Goal: Task Accomplishment & Management: Use online tool/utility

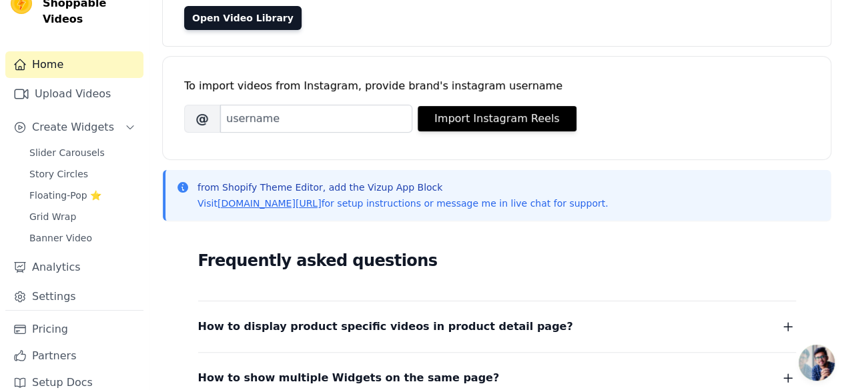
scroll to position [131, 0]
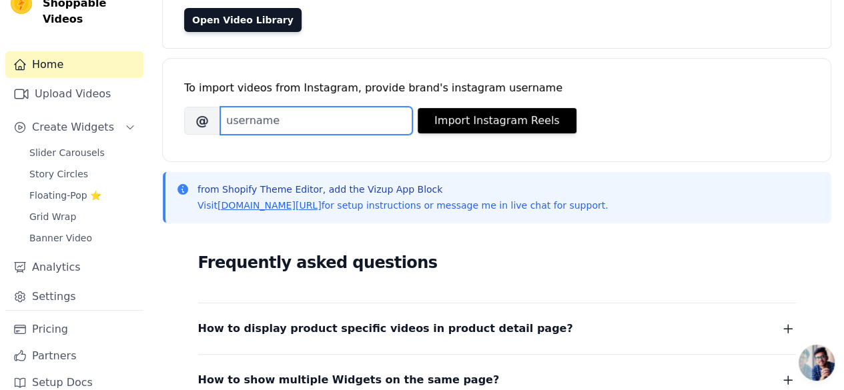
click at [264, 115] on input "Brand's Instagram Username" at bounding box center [316, 121] width 192 height 28
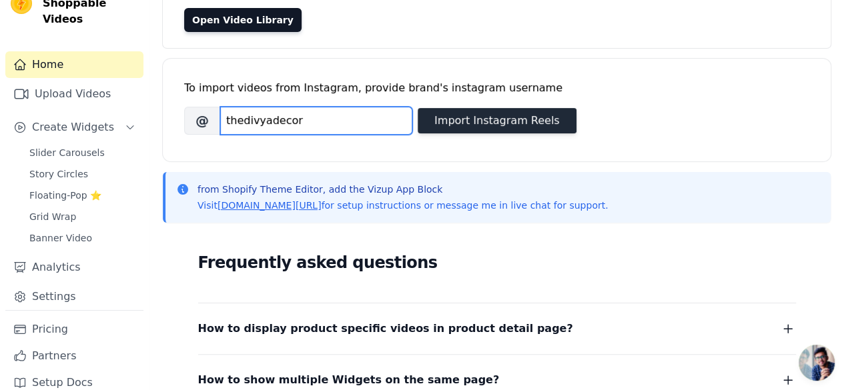
type input "thedivyadecor"
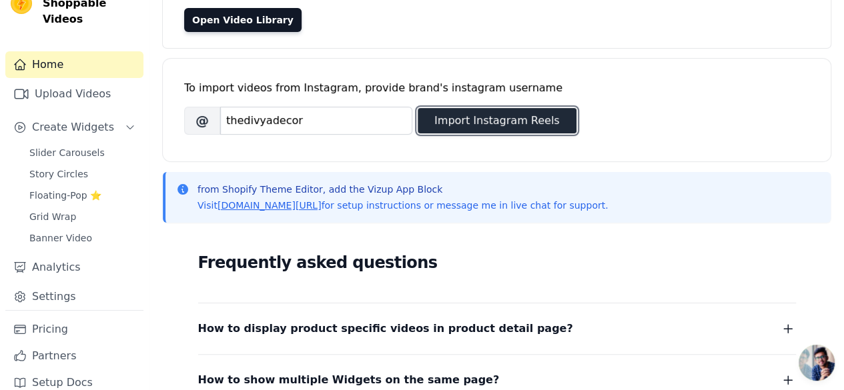
click at [450, 127] on button "Import Instagram Reels" at bounding box center [497, 120] width 159 height 25
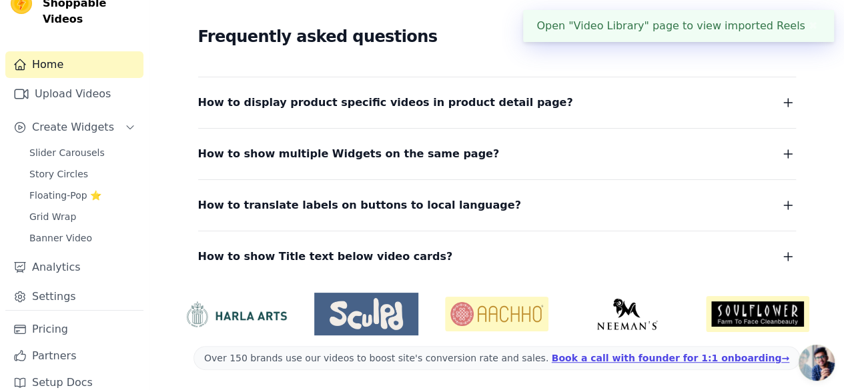
scroll to position [0, 0]
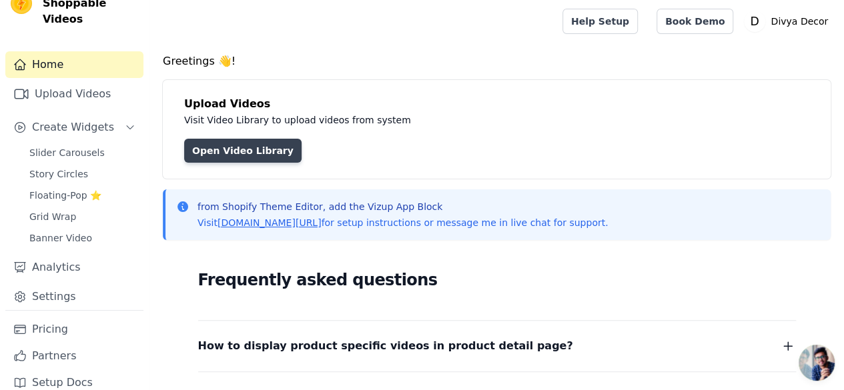
click at [247, 146] on link "Open Video Library" at bounding box center [242, 151] width 117 height 24
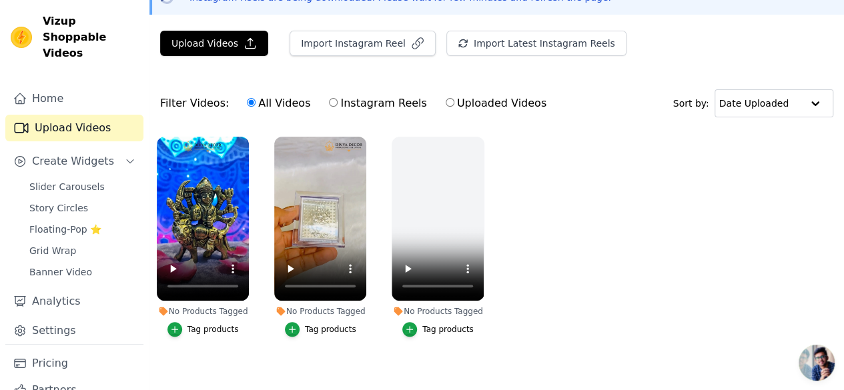
scroll to position [83, 0]
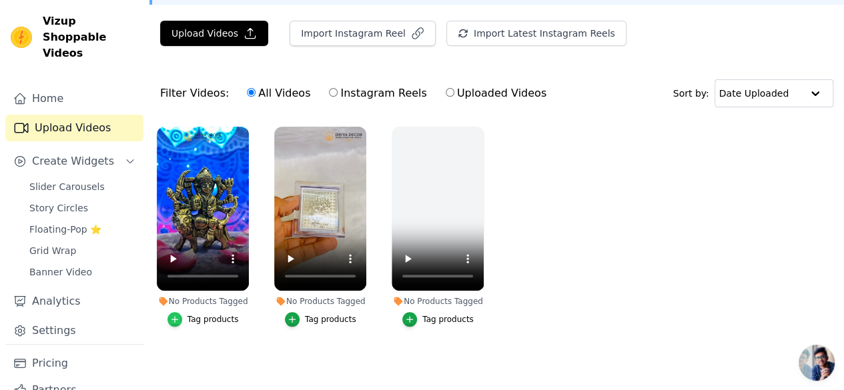
click at [172, 316] on div "button" at bounding box center [175, 319] width 15 height 15
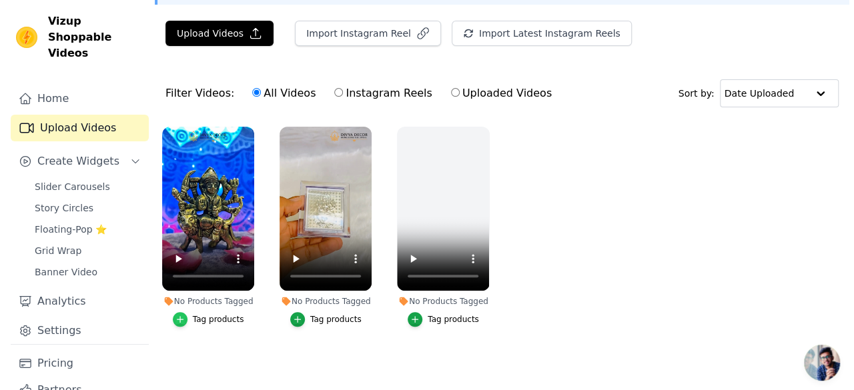
scroll to position [0, 0]
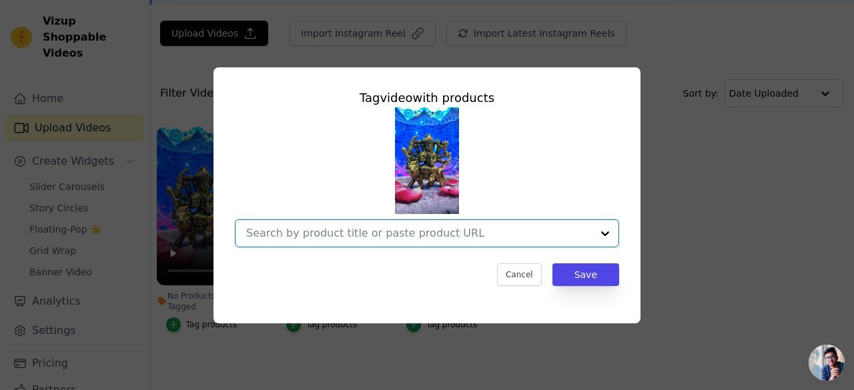
click at [376, 230] on input "No Products Tagged Tag video with products Option undefined, selected. Select i…" at bounding box center [419, 233] width 346 height 13
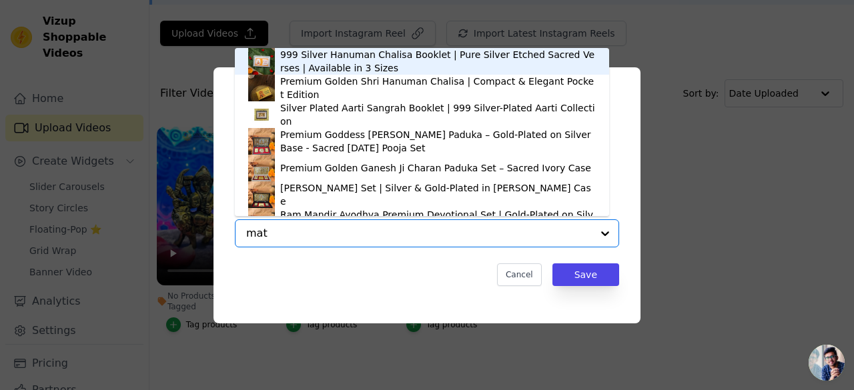
type input "[PERSON_NAME]"
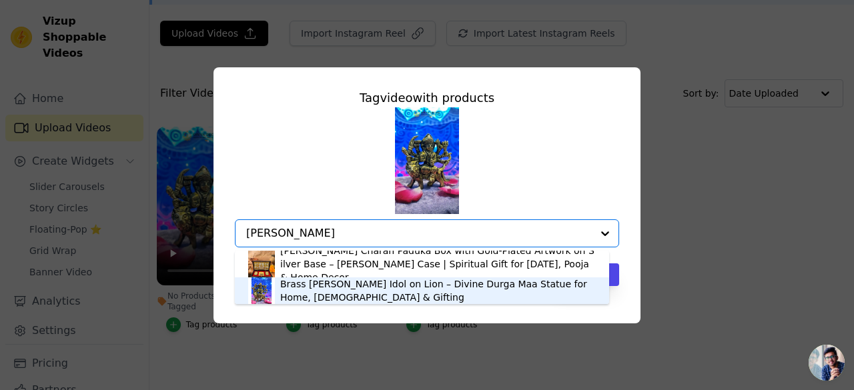
click at [322, 287] on div "Brass [PERSON_NAME] Idol on Lion – Divine Durga Maa Statue for Home, [DEMOGRAPH…" at bounding box center [438, 291] width 316 height 27
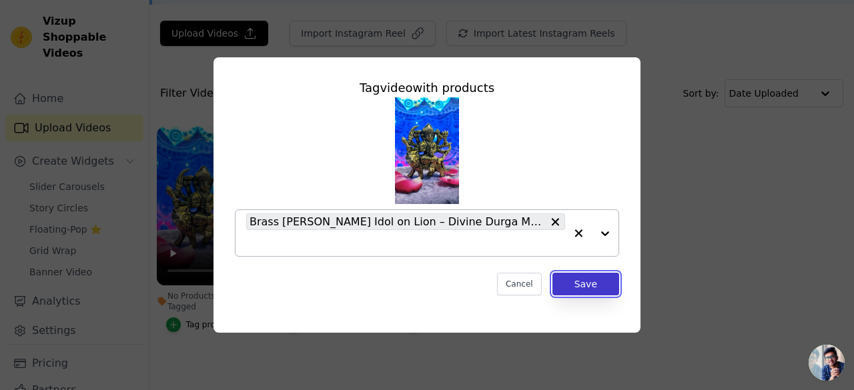
click at [595, 286] on button "Save" at bounding box center [586, 284] width 67 height 23
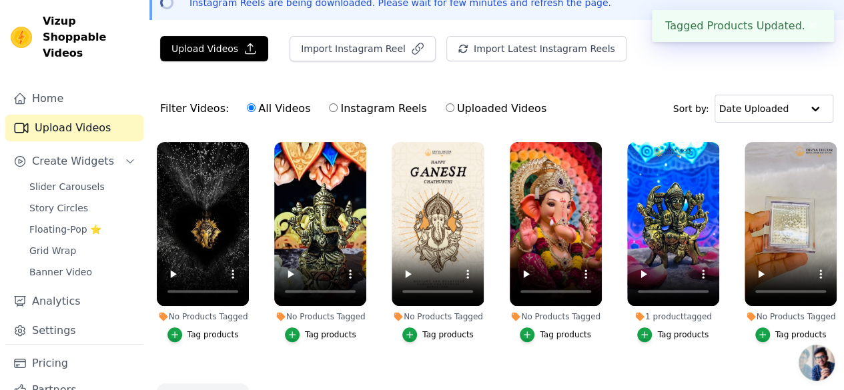
scroll to position [67, 0]
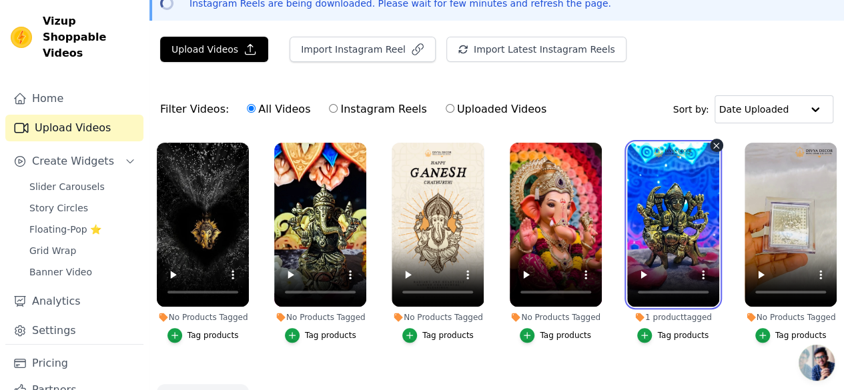
click at [675, 170] on video at bounding box center [673, 225] width 92 height 164
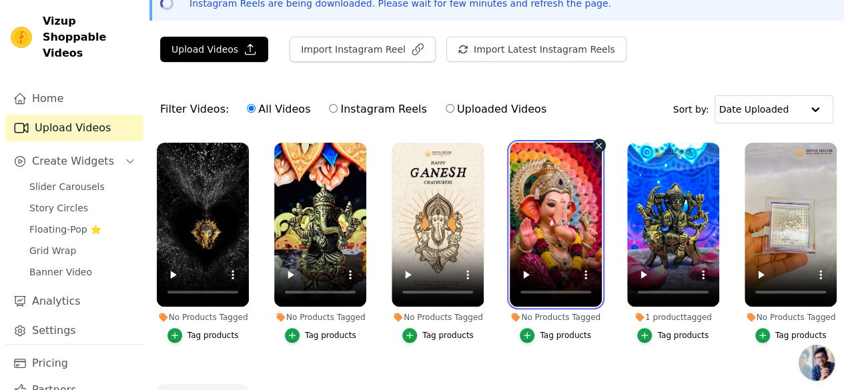
click at [544, 208] on video at bounding box center [556, 225] width 92 height 164
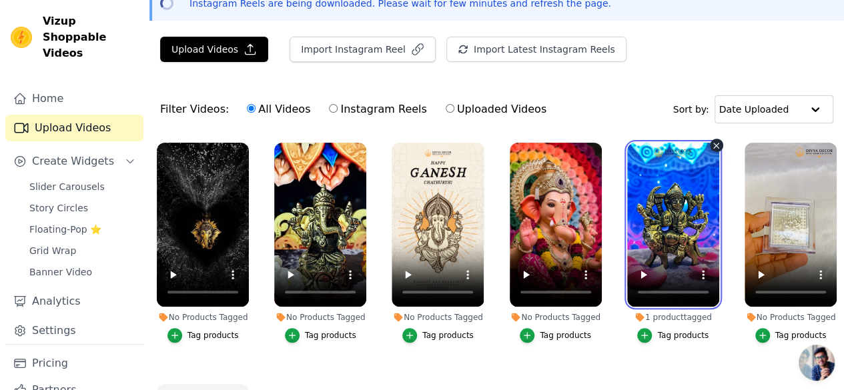
click at [685, 202] on video at bounding box center [673, 225] width 92 height 164
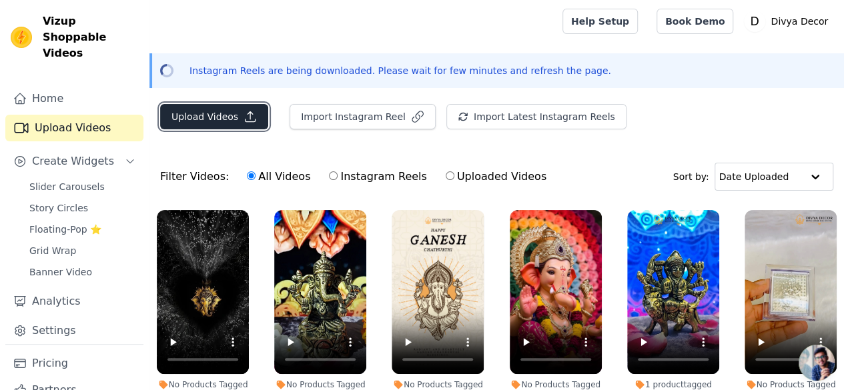
click at [223, 115] on button "Upload Videos" at bounding box center [214, 116] width 108 height 25
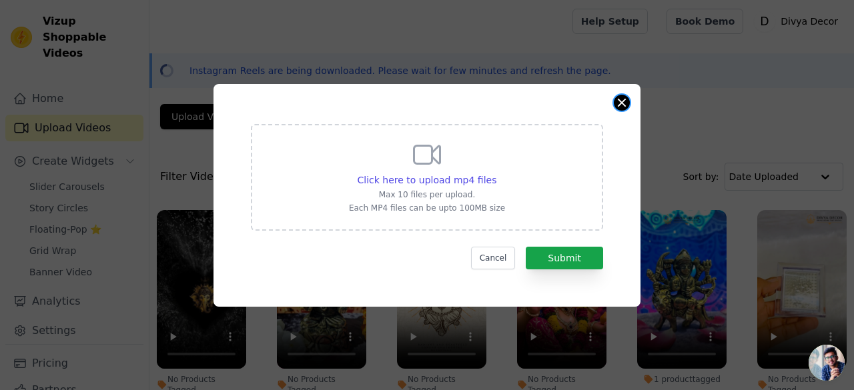
click at [627, 101] on button "Close modal" at bounding box center [622, 103] width 16 height 16
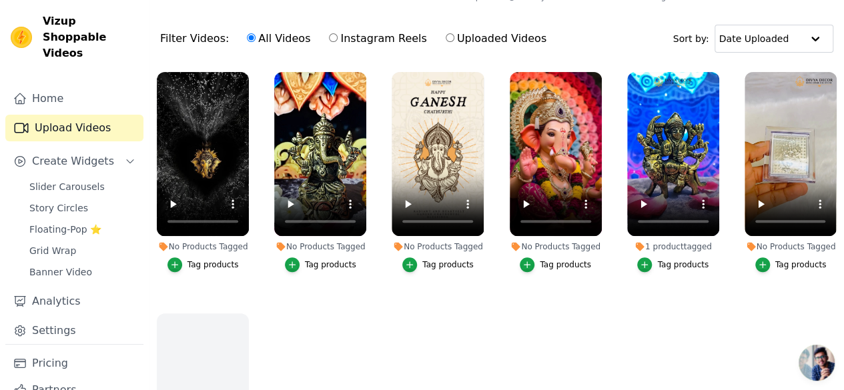
scroll to position [148, 0]
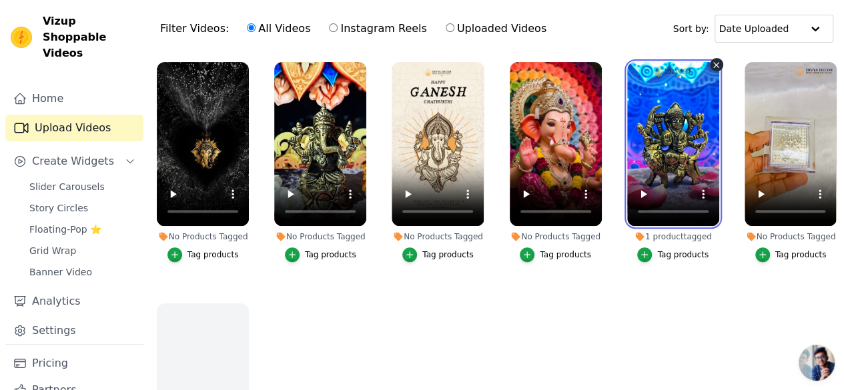
click at [680, 157] on video at bounding box center [673, 144] width 92 height 164
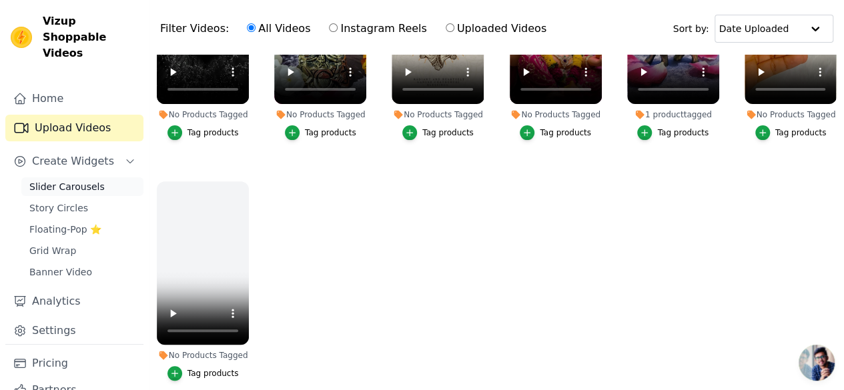
click at [68, 180] on span "Slider Carousels" at bounding box center [66, 186] width 75 height 13
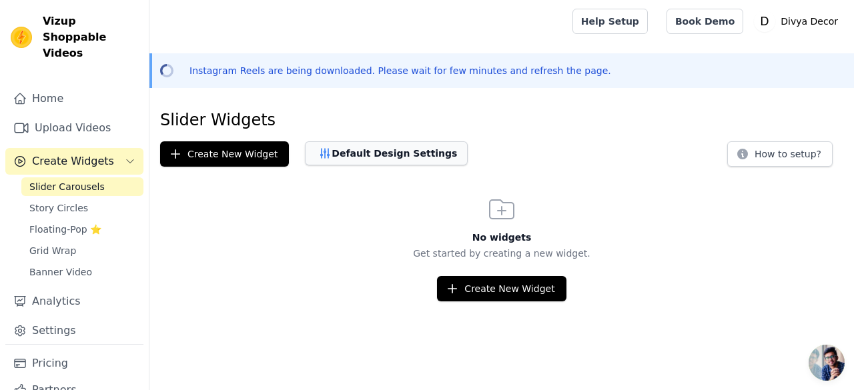
click at [388, 150] on button "Default Design Settings" at bounding box center [386, 153] width 163 height 24
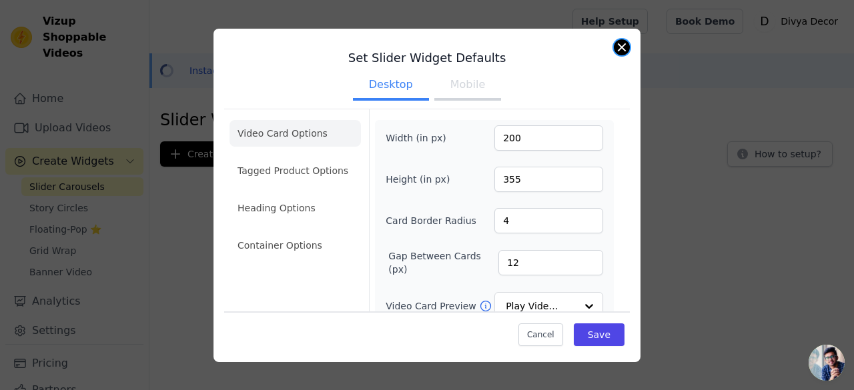
click at [623, 45] on button "Close modal" at bounding box center [622, 47] width 16 height 16
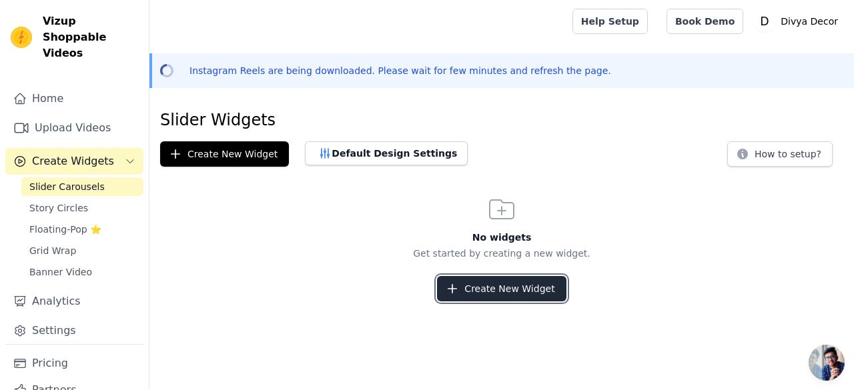
click at [506, 284] on button "Create New Widget" at bounding box center [501, 288] width 129 height 25
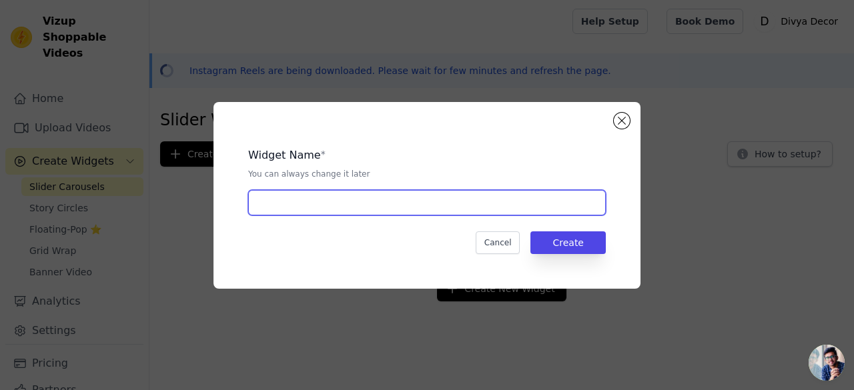
click at [331, 196] on input "text" at bounding box center [427, 202] width 358 height 25
type input "Videos"
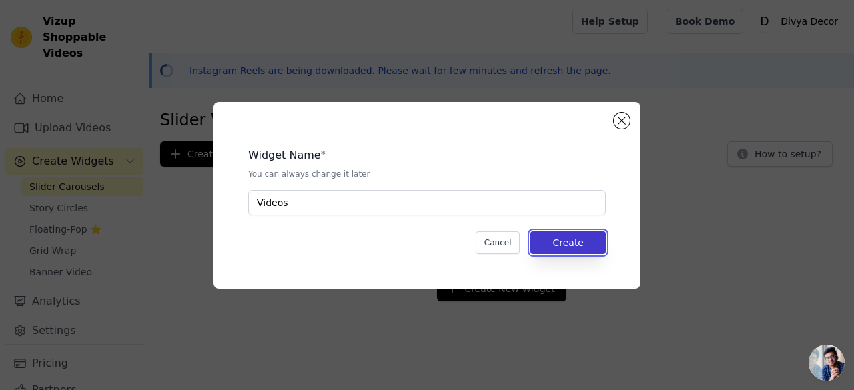
click at [575, 245] on button "Create" at bounding box center [568, 243] width 75 height 23
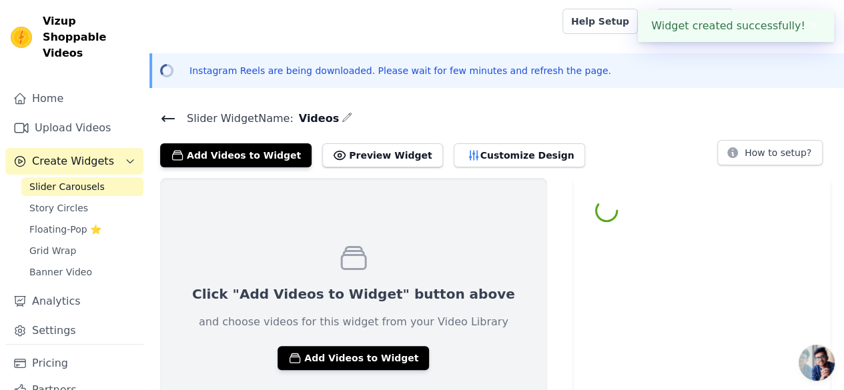
scroll to position [75, 0]
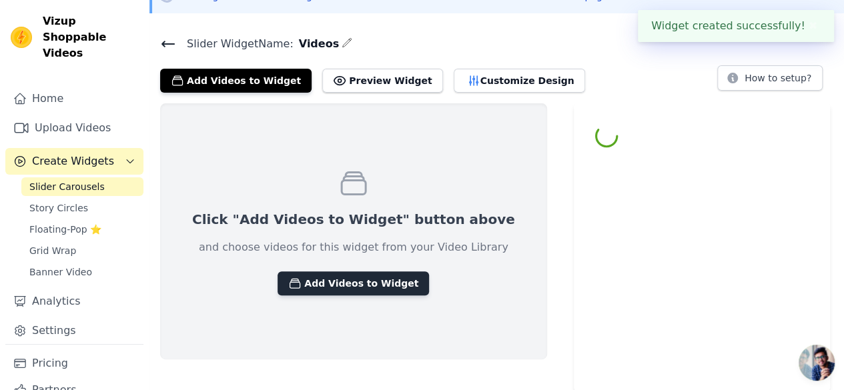
click at [316, 280] on button "Add Videos to Widget" at bounding box center [353, 284] width 151 height 24
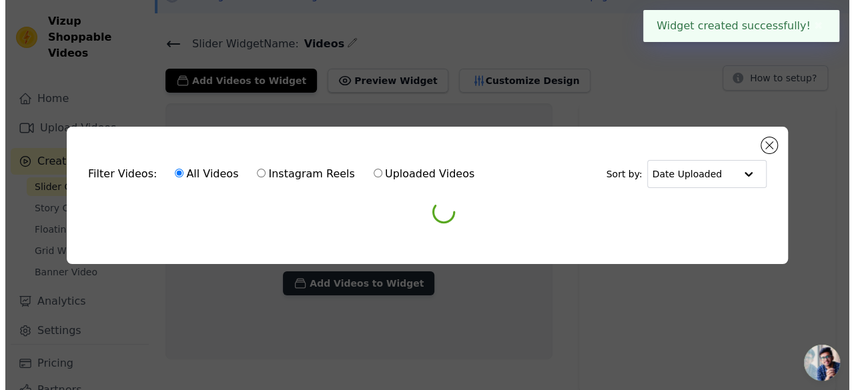
scroll to position [0, 0]
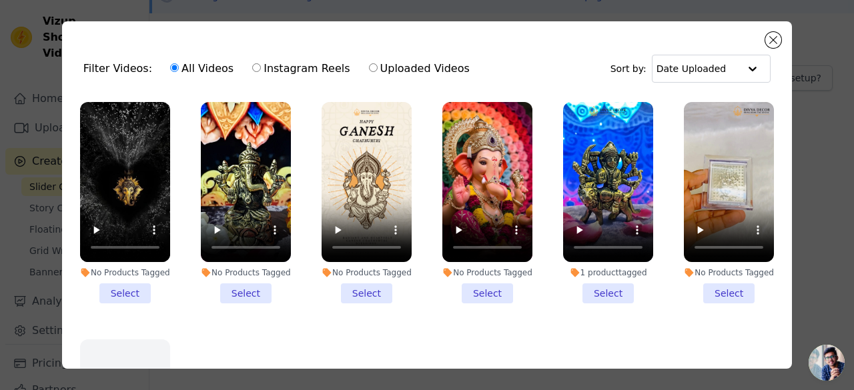
click at [589, 290] on li "1 product tagged Select" at bounding box center [608, 203] width 90 height 202
click at [0, 0] on input "1 product tagged Select" at bounding box center [0, 0] width 0 height 0
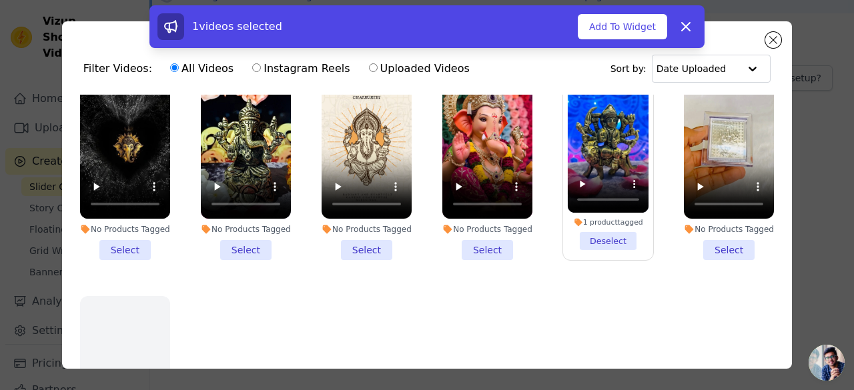
scroll to position [47, 0]
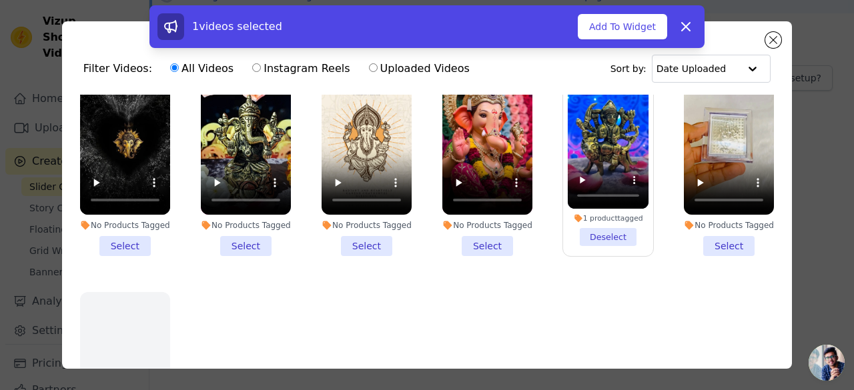
click at [722, 239] on li "No Products Tagged Select" at bounding box center [729, 156] width 90 height 202
click at [0, 0] on input "No Products Tagged Select" at bounding box center [0, 0] width 0 height 0
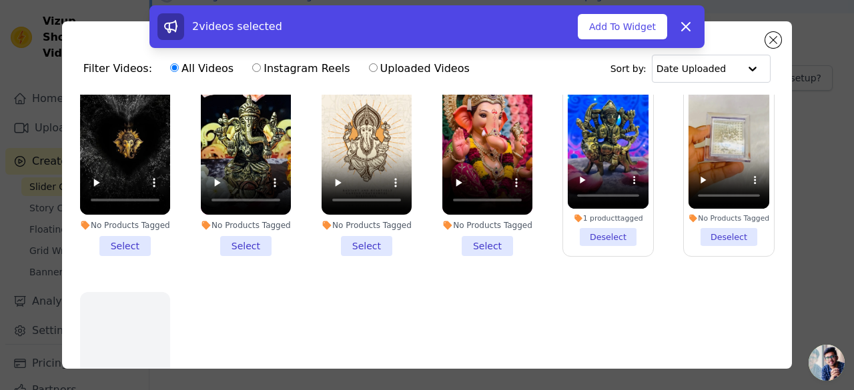
scroll to position [53, 0]
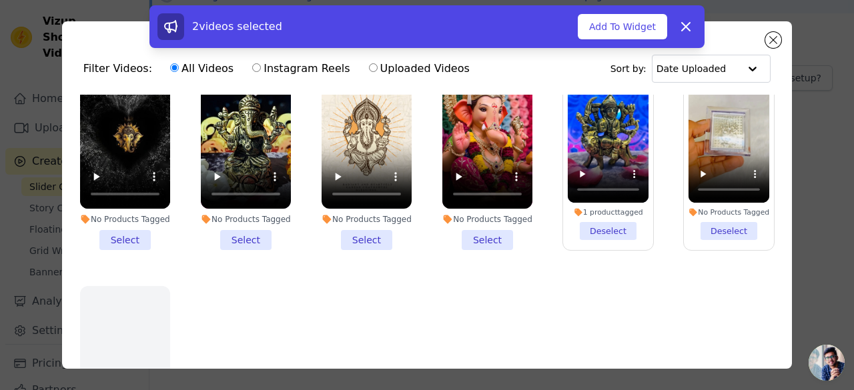
click at [132, 234] on li "No Products Tagged Select" at bounding box center [125, 150] width 90 height 202
click at [0, 0] on input "No Products Tagged Select" at bounding box center [0, 0] width 0 height 0
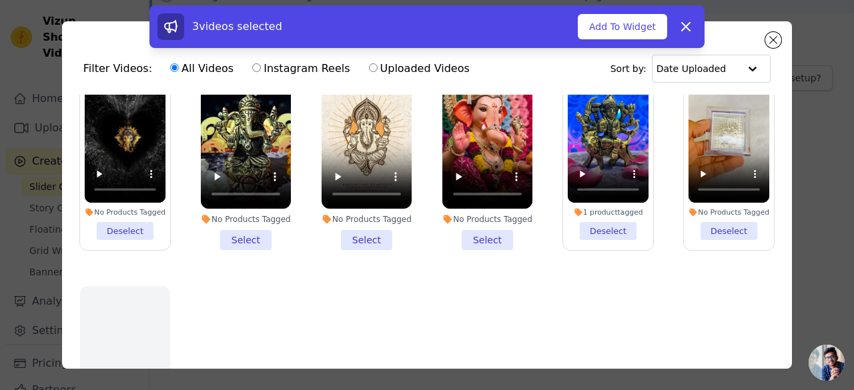
click at [229, 234] on li "No Products Tagged Select" at bounding box center [246, 150] width 90 height 202
click at [0, 0] on input "No Products Tagged Select" at bounding box center [0, 0] width 0 height 0
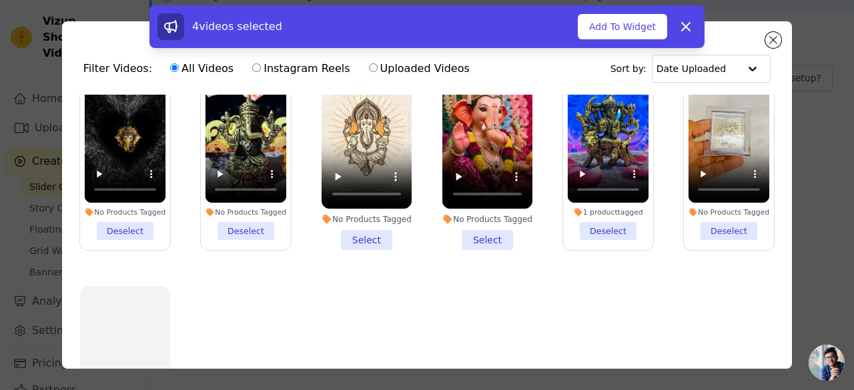
click at [348, 234] on li "No Products Tagged Select" at bounding box center [367, 150] width 90 height 202
click at [0, 0] on input "No Products Tagged Select" at bounding box center [0, 0] width 0 height 0
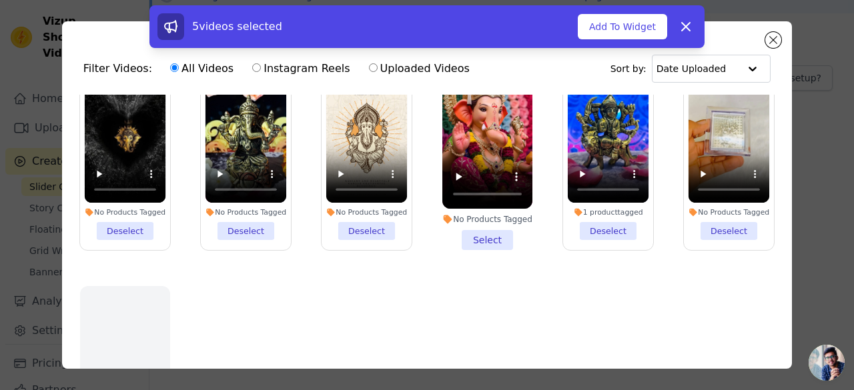
click at [473, 238] on li "No Products Tagged Select" at bounding box center [487, 150] width 90 height 202
click at [0, 0] on input "No Products Tagged Select" at bounding box center [0, 0] width 0 height 0
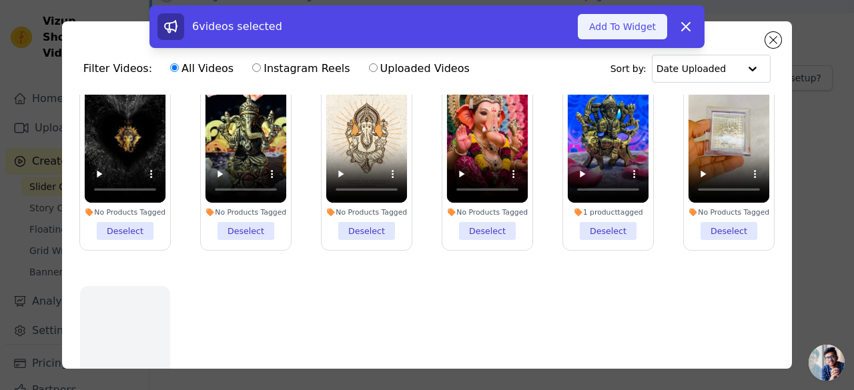
click at [646, 21] on button "Add To Widget" at bounding box center [622, 26] width 89 height 25
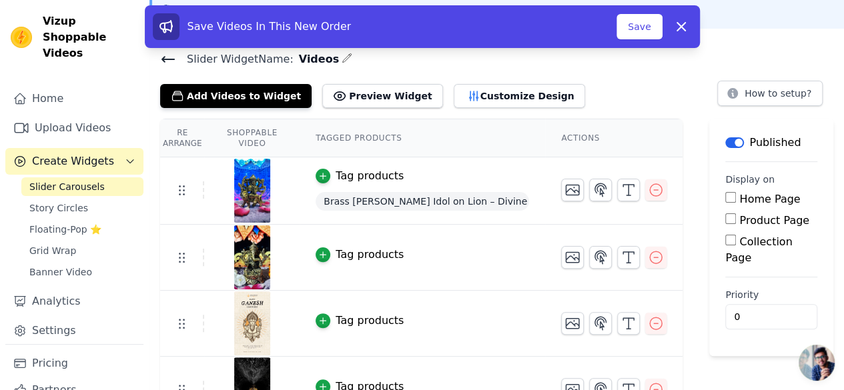
scroll to position [60, 0]
click at [736, 193] on input "Home Page" at bounding box center [730, 197] width 11 height 11
checkbox input "true"
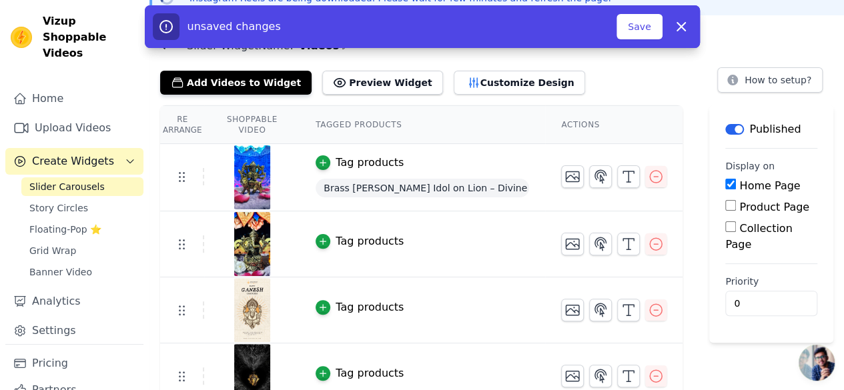
scroll to position [76, 0]
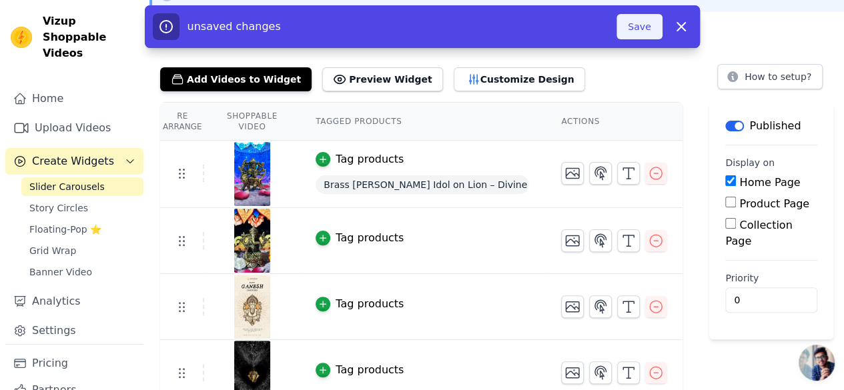
click at [647, 27] on button "Save" at bounding box center [639, 26] width 45 height 25
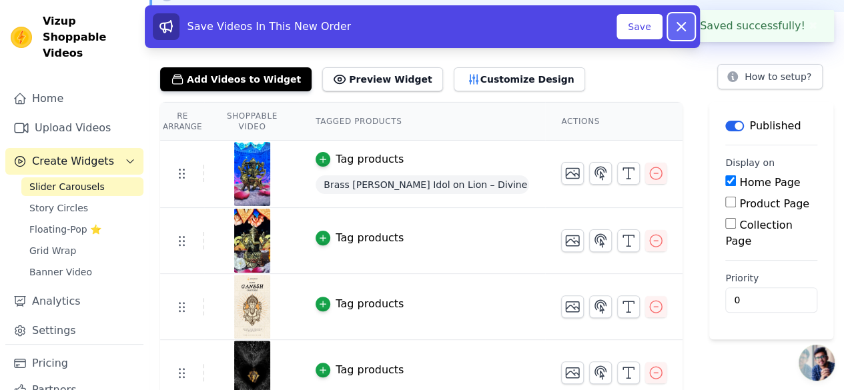
click at [685, 21] on icon at bounding box center [681, 27] width 16 height 16
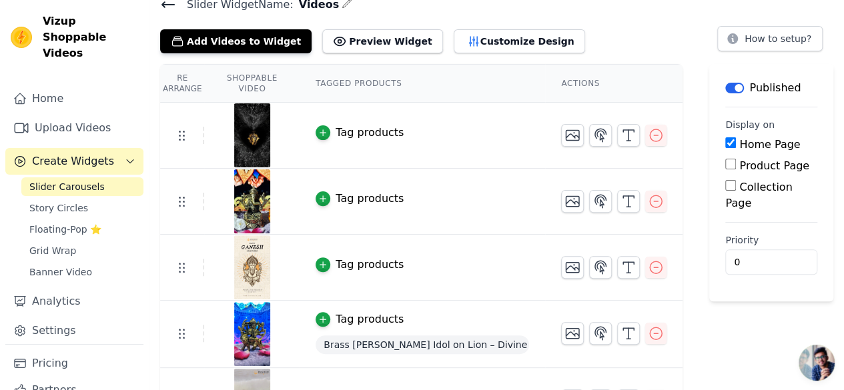
scroll to position [0, 0]
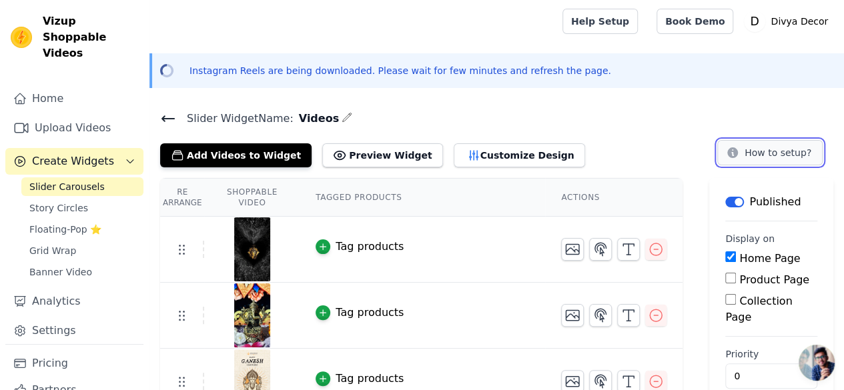
click at [762, 141] on button "How to setup?" at bounding box center [769, 152] width 105 height 25
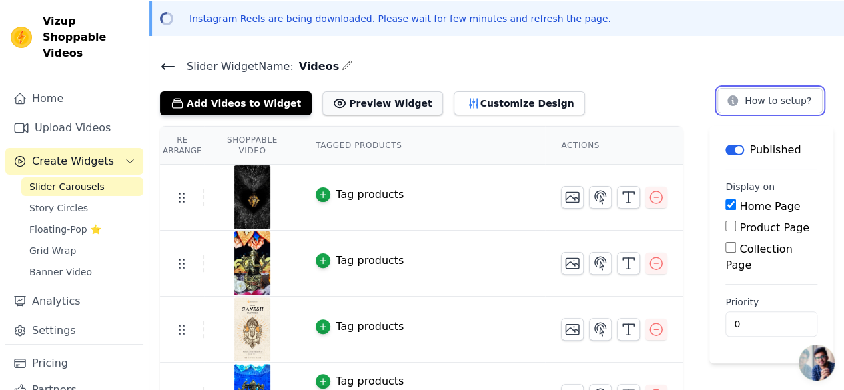
scroll to position [61, 0]
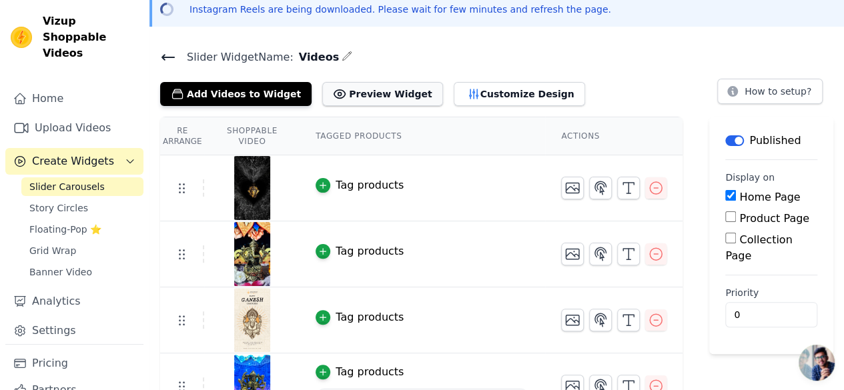
click at [364, 93] on button "Preview Widget" at bounding box center [382, 94] width 120 height 24
click at [807, 87] on button "How to setup?" at bounding box center [769, 91] width 105 height 25
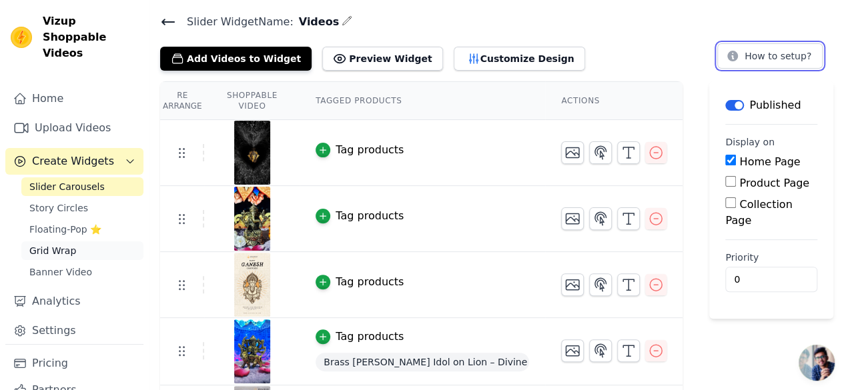
scroll to position [34, 0]
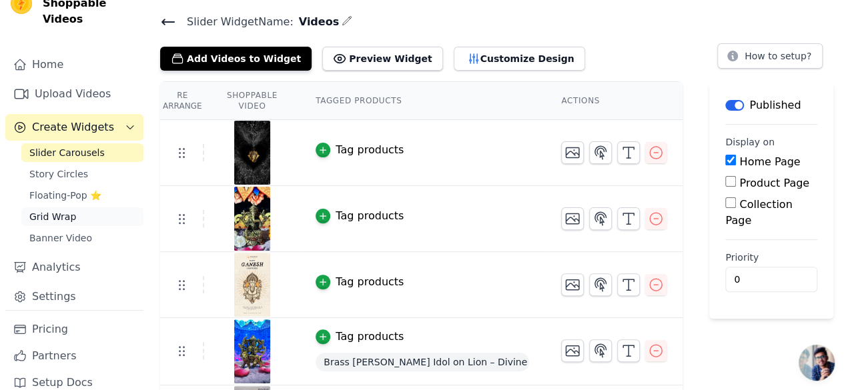
click at [60, 210] on span "Grid Wrap" at bounding box center [52, 216] width 47 height 13
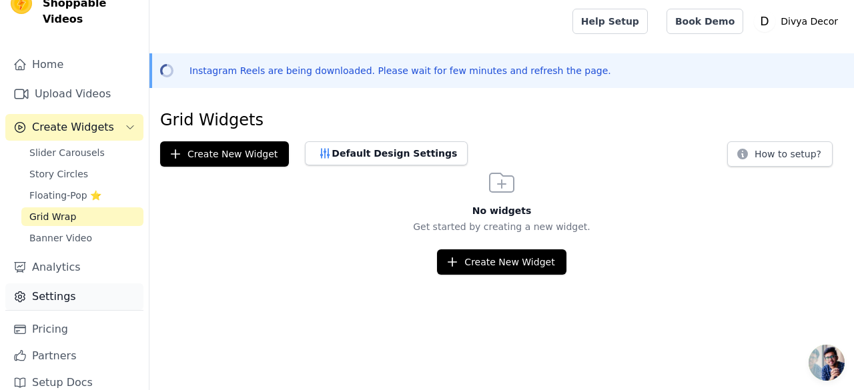
click at [57, 288] on link "Settings" at bounding box center [74, 297] width 138 height 27
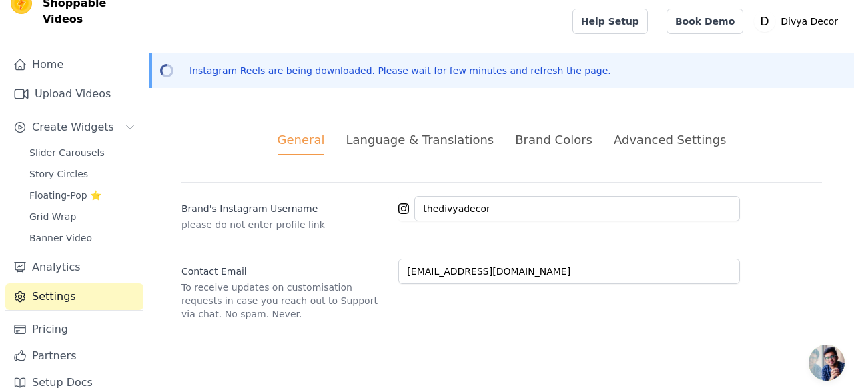
click at [443, 139] on div "Language & Translations" at bounding box center [420, 140] width 148 height 18
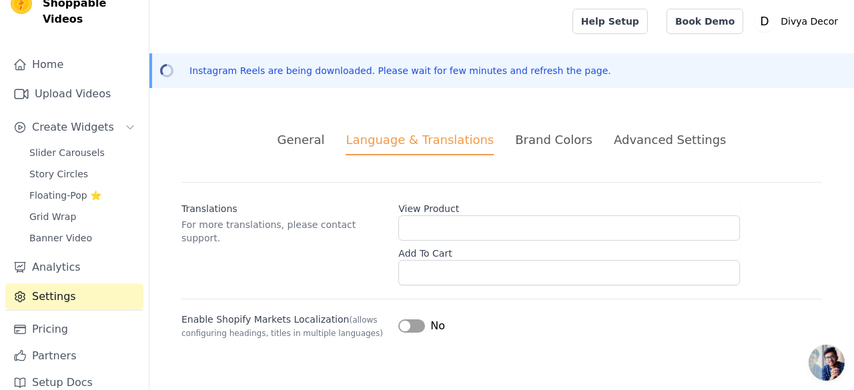
click at [541, 145] on div "Brand Colors" at bounding box center [553, 140] width 77 height 18
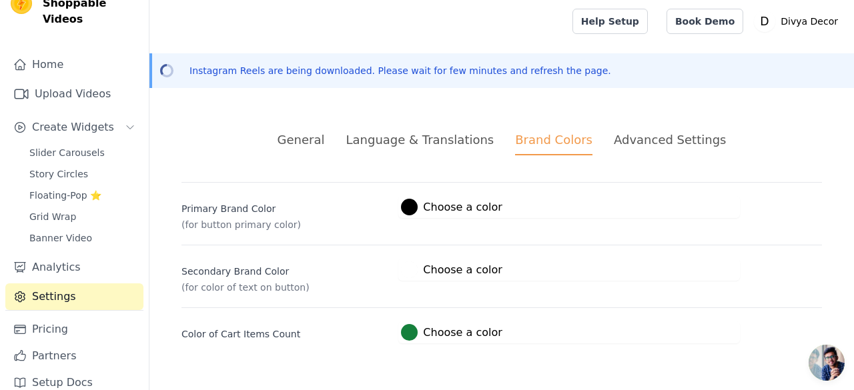
click at [614, 149] on li "Advanced Settings" at bounding box center [670, 143] width 112 height 25
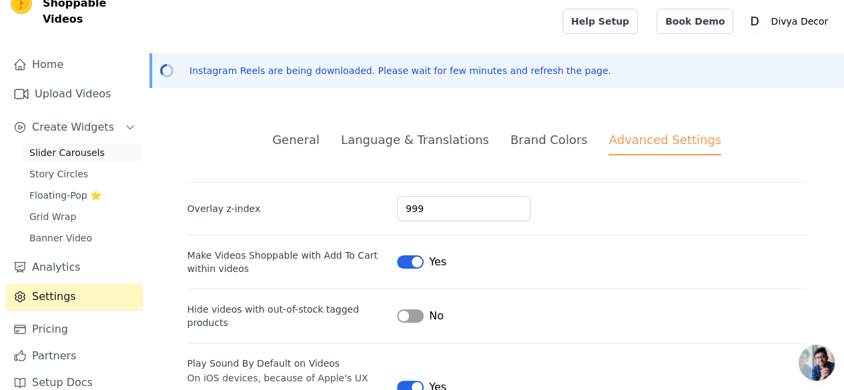
click at [70, 146] on span "Slider Carousels" at bounding box center [66, 152] width 75 height 13
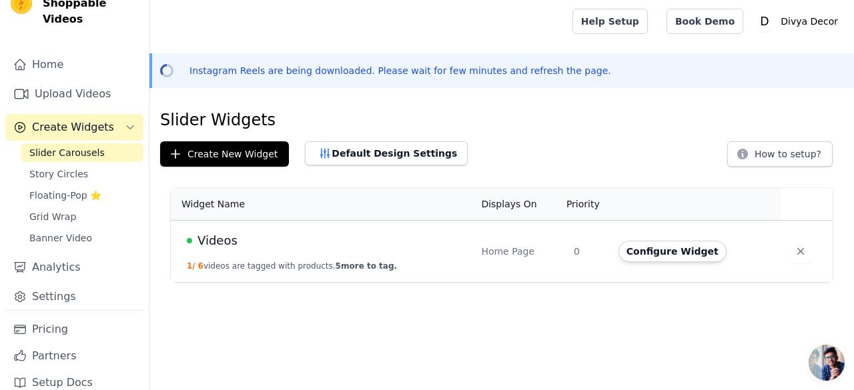
click at [356, 255] on td "Videos 1 / 6 videos are tagged with products. 5 more to tag." at bounding box center [322, 252] width 302 height 62
click at [670, 252] on button "Configure Widget" at bounding box center [673, 251] width 108 height 21
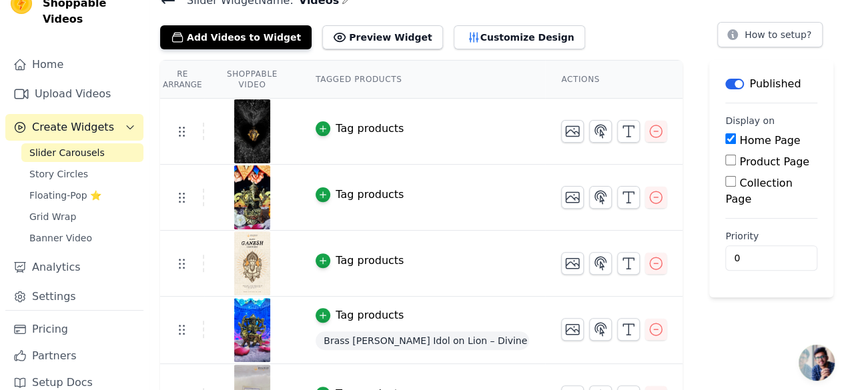
scroll to position [119, 0]
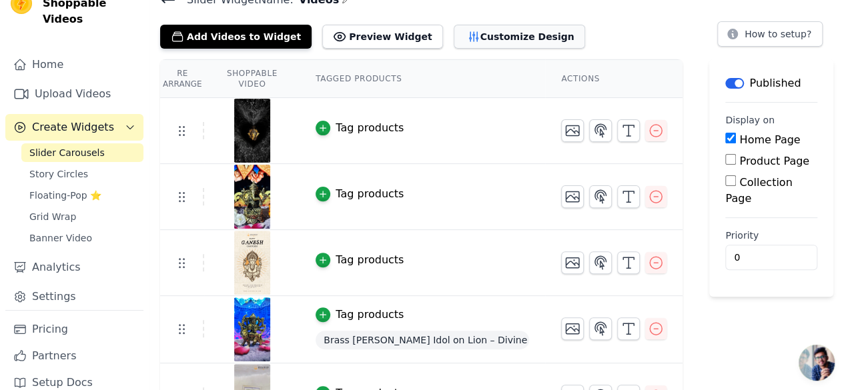
click at [466, 41] on button "Customize Design" at bounding box center [519, 37] width 131 height 24
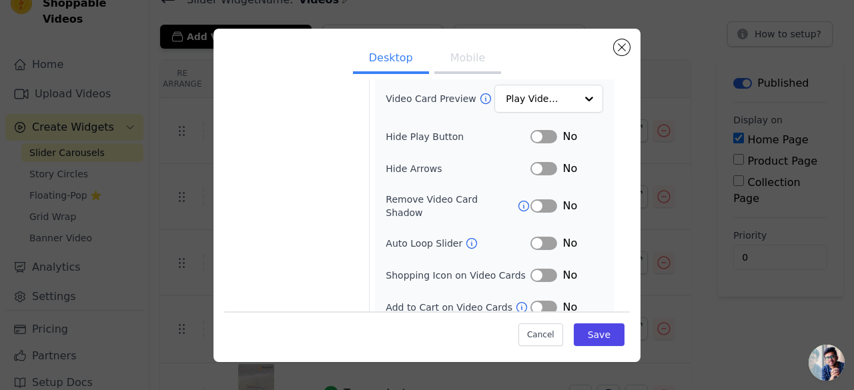
scroll to position [0, 0]
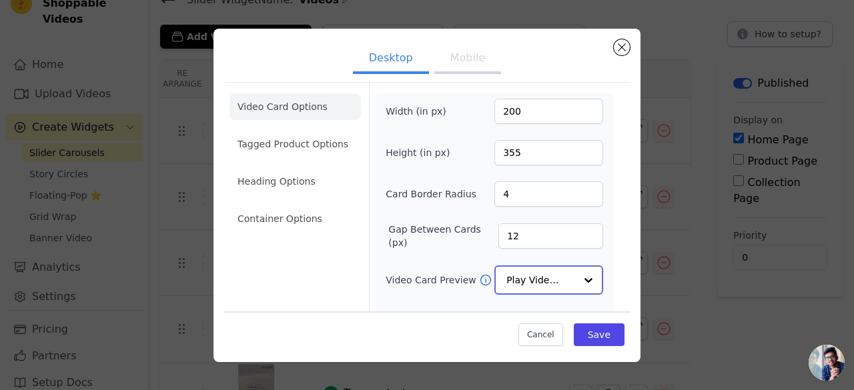
click at [540, 283] on input "Video Card Preview" at bounding box center [541, 280] width 69 height 27
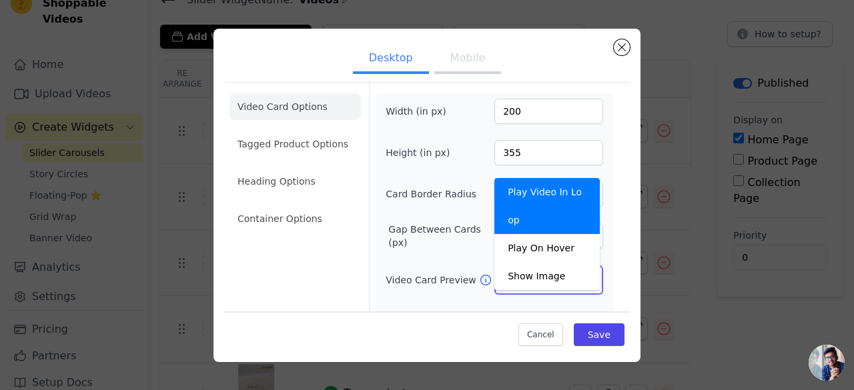
click at [540, 283] on input "Video Card Preview" at bounding box center [541, 280] width 69 height 27
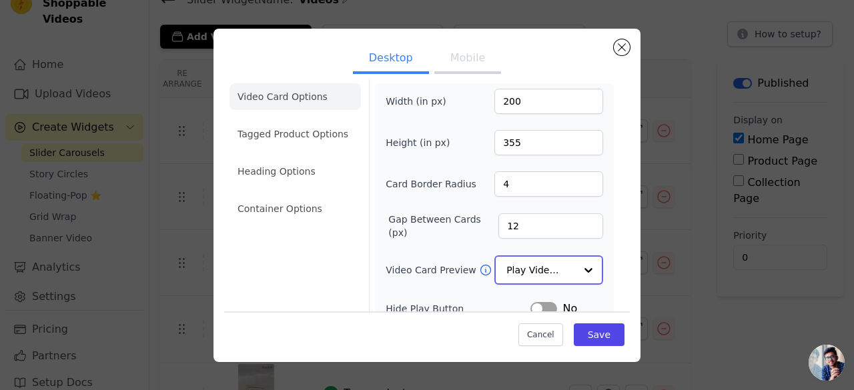
scroll to position [11, 0]
